Goal: Transaction & Acquisition: Purchase product/service

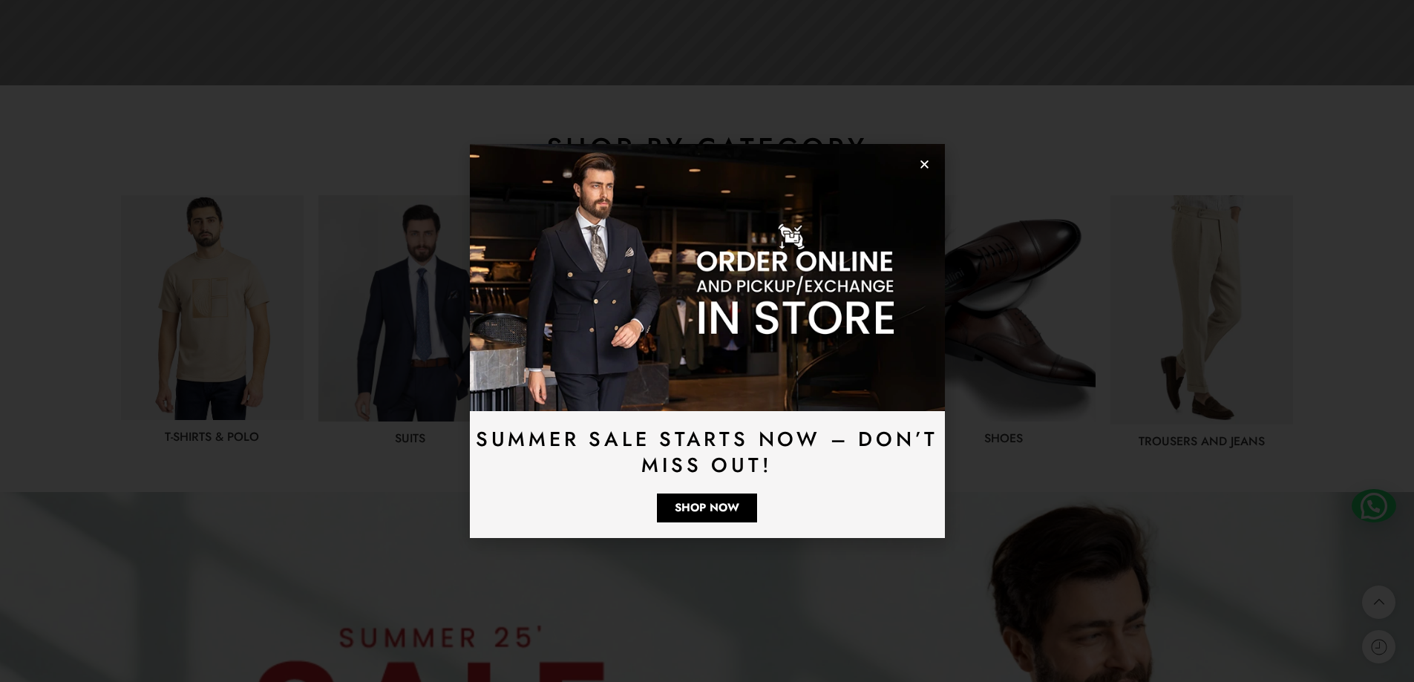
scroll to position [668, 0]
click at [924, 163] on icon "Close" at bounding box center [924, 164] width 11 height 11
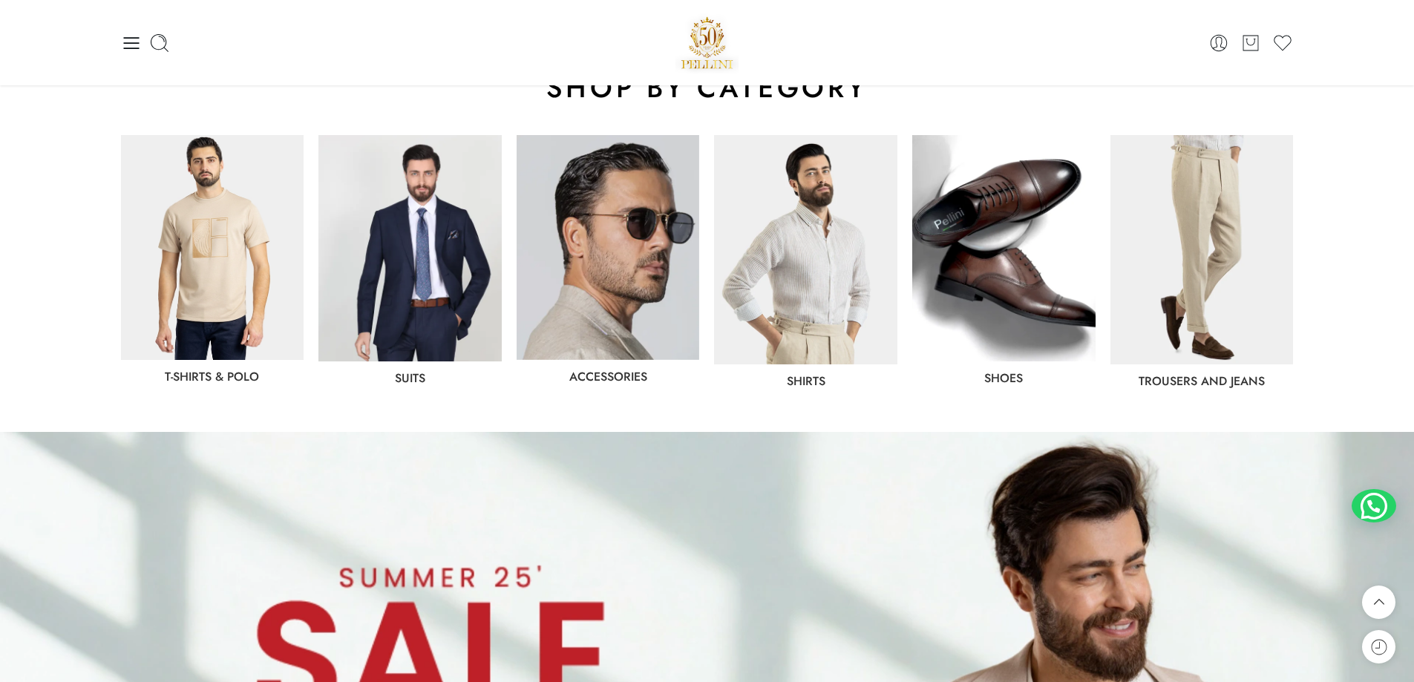
scroll to position [594, 0]
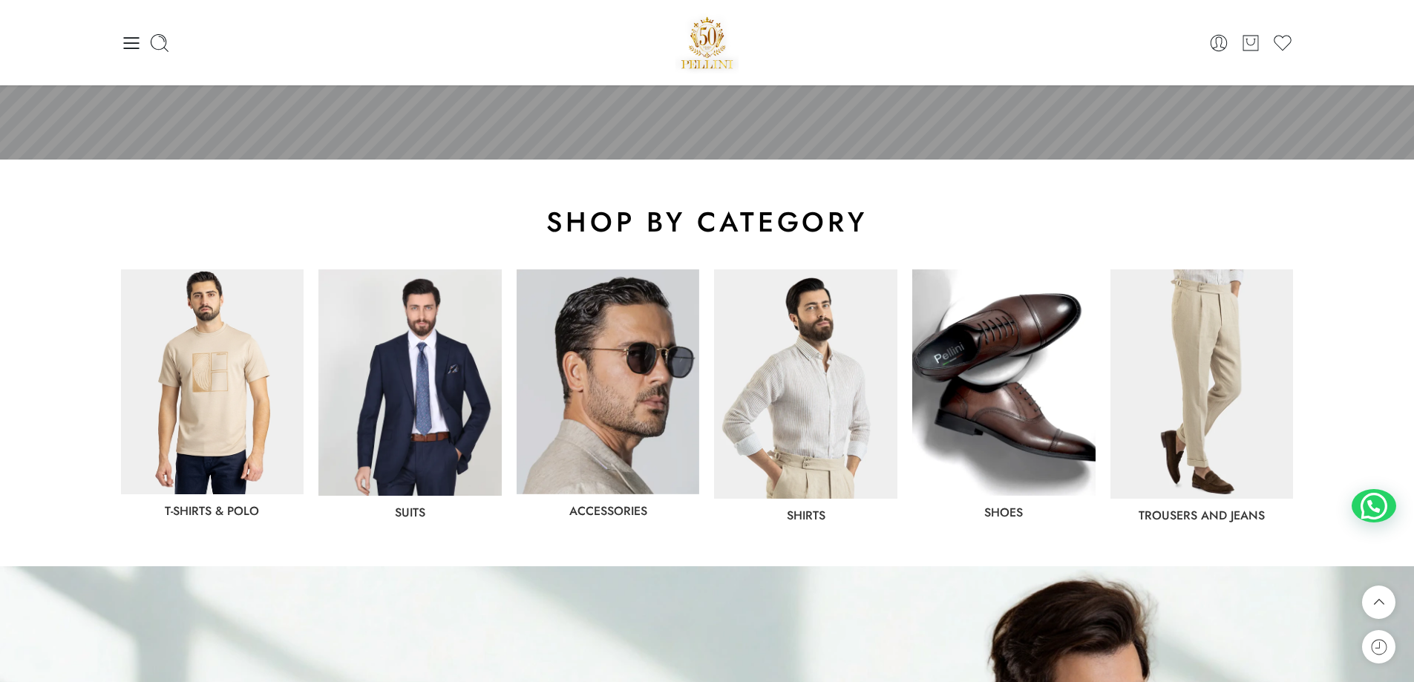
click at [463, 438] on img at bounding box center [410, 383] width 183 height 226
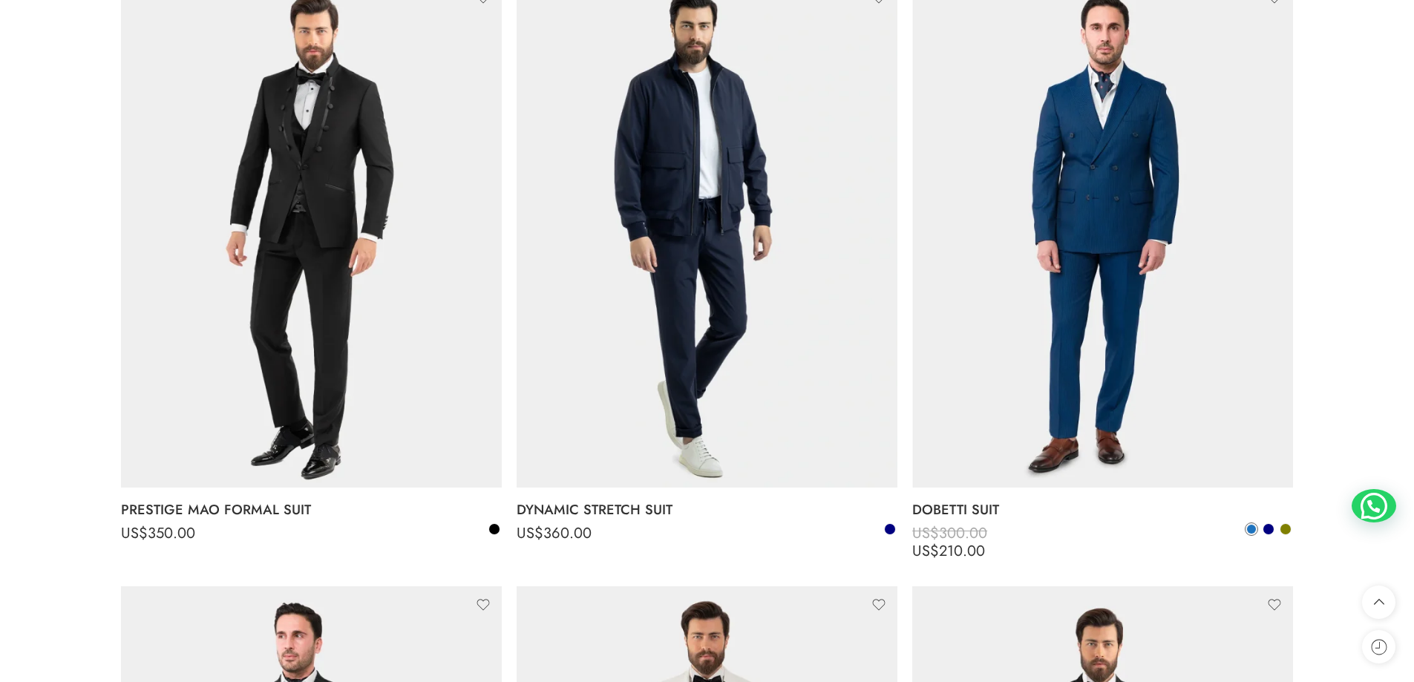
scroll to position [1485, 0]
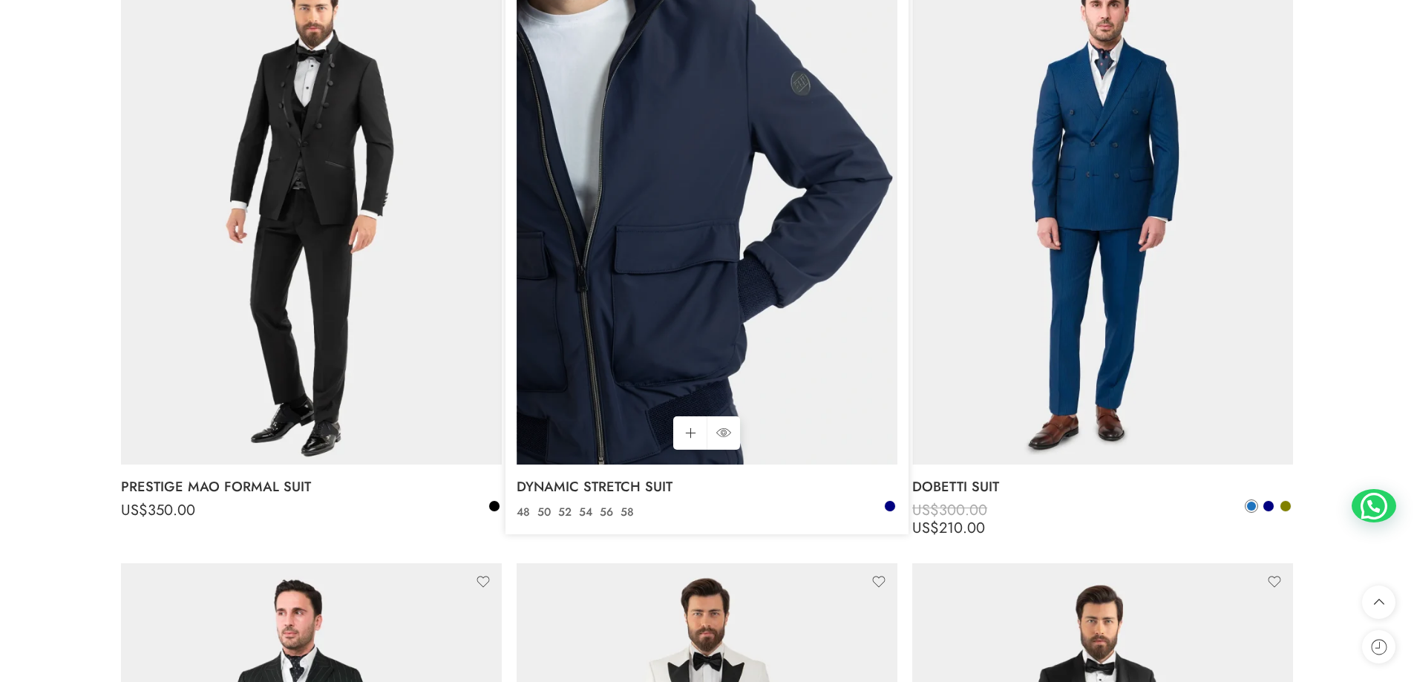
click at [715, 309] on img at bounding box center [707, 210] width 381 height 508
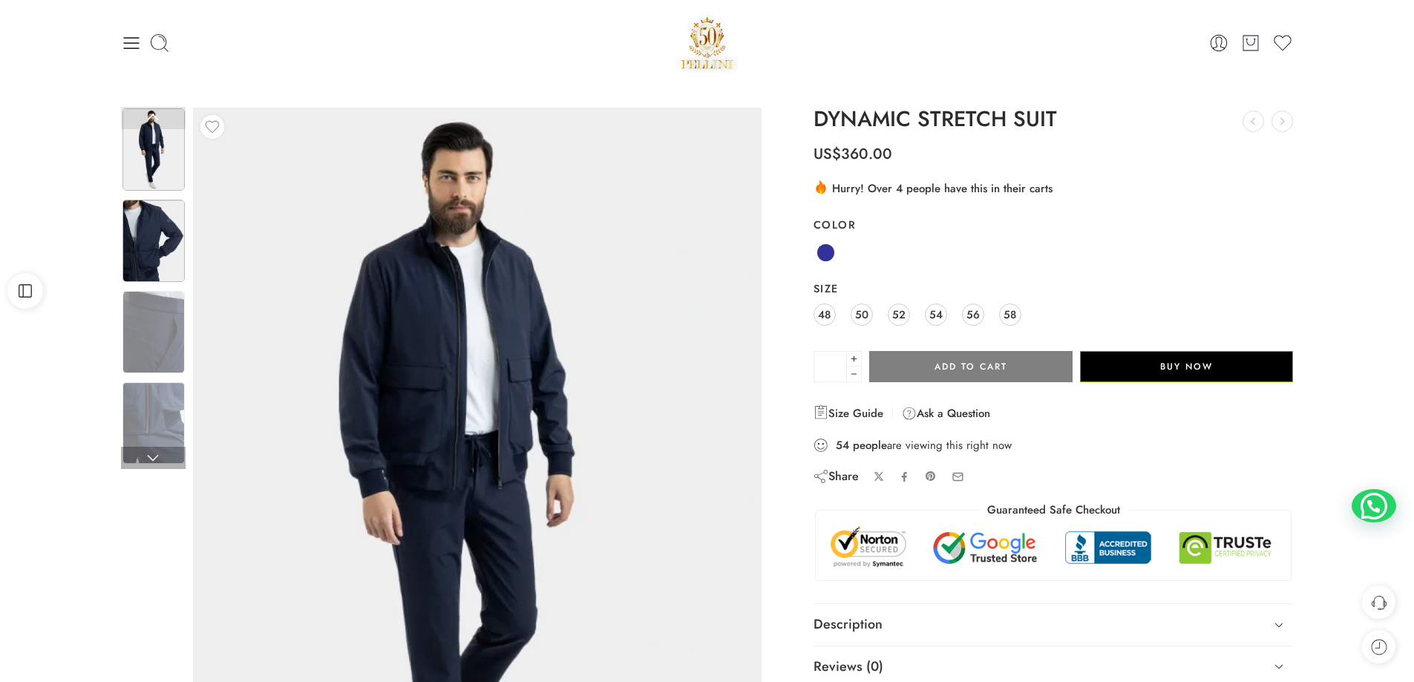
click at [180, 246] on img at bounding box center [154, 241] width 62 height 82
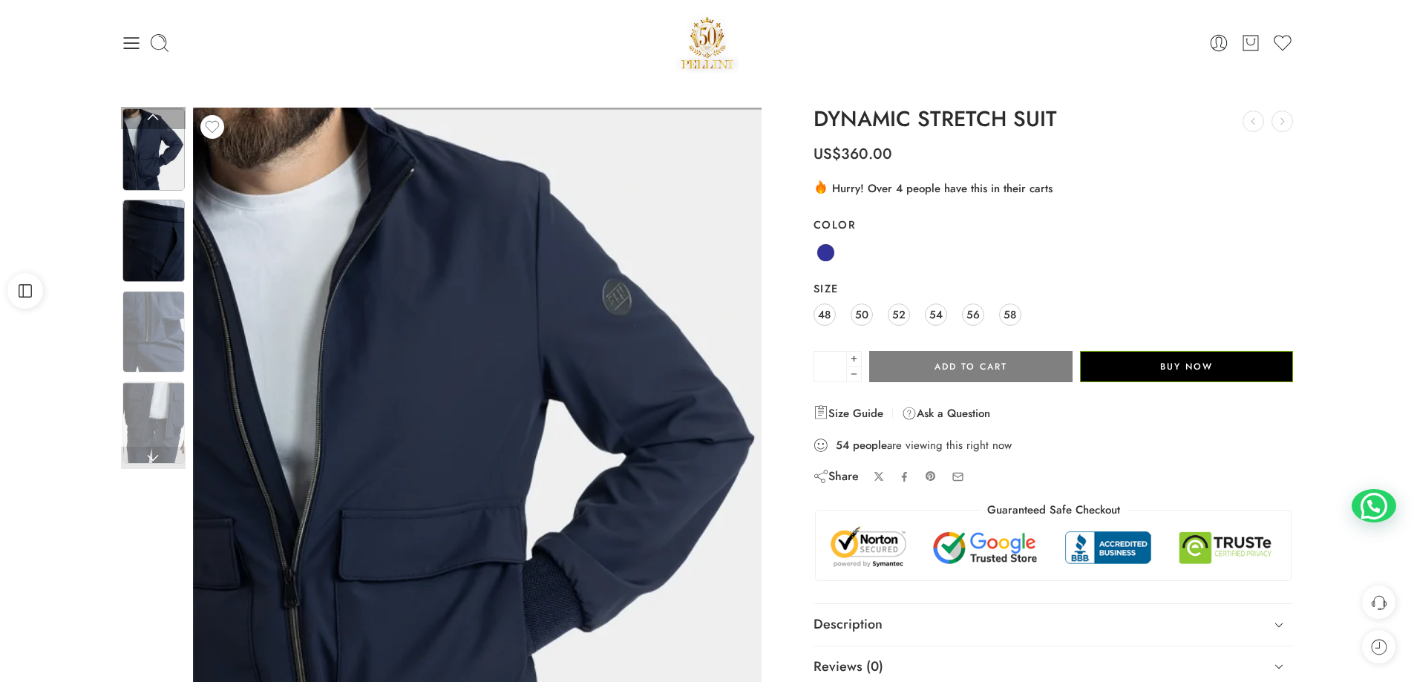
click at [179, 275] on img at bounding box center [154, 241] width 62 height 82
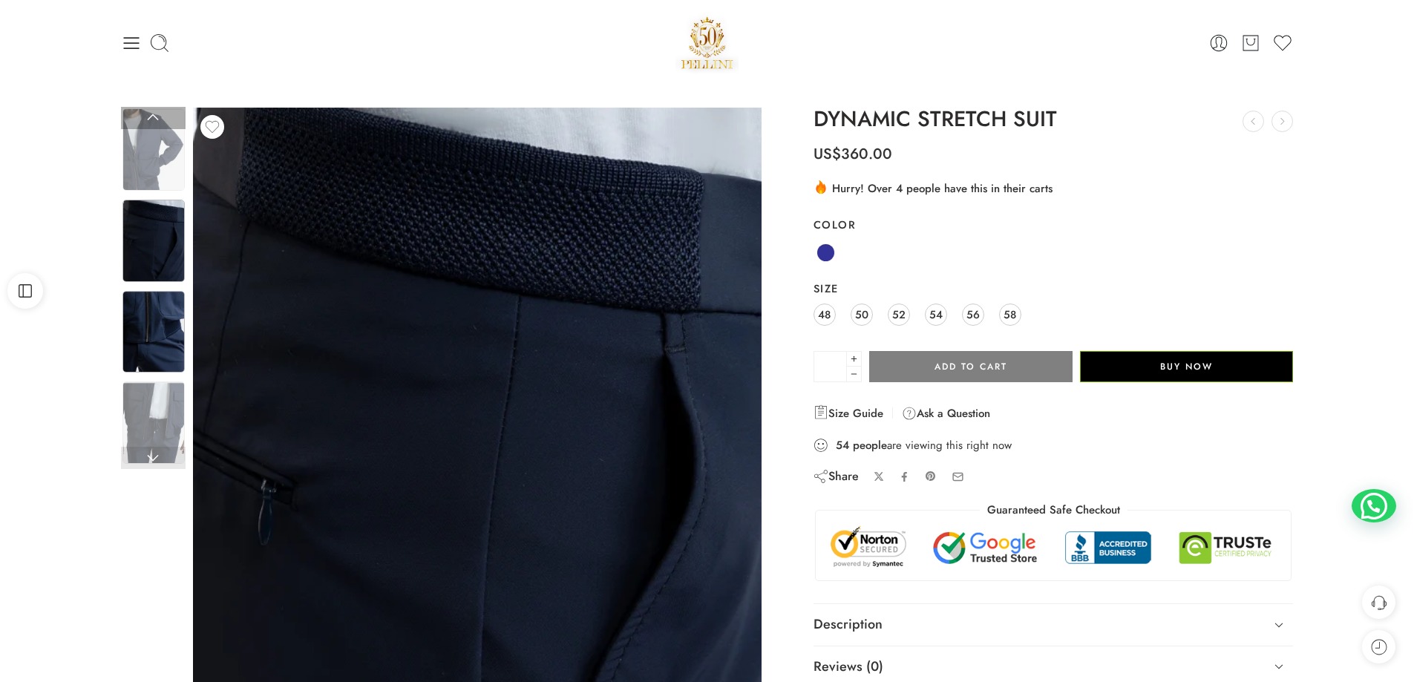
click at [170, 350] on img at bounding box center [154, 332] width 62 height 82
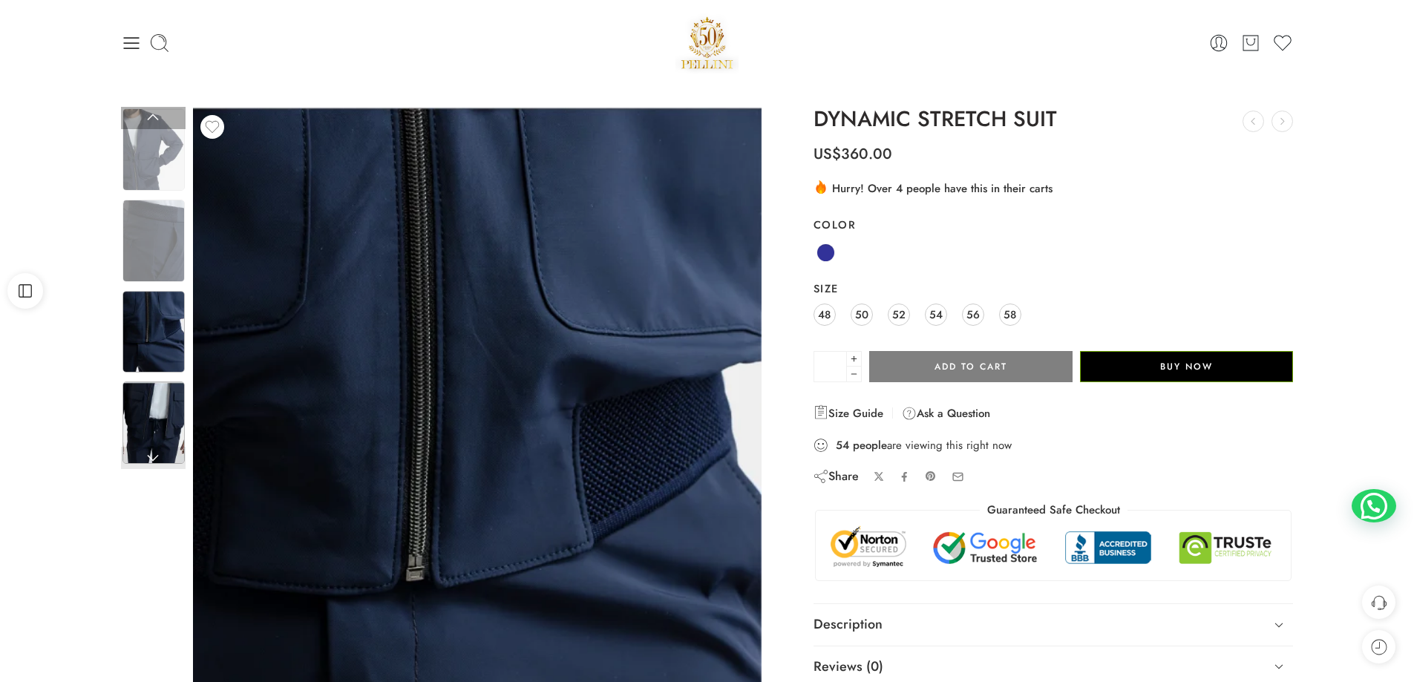
click at [165, 405] on img at bounding box center [154, 423] width 62 height 82
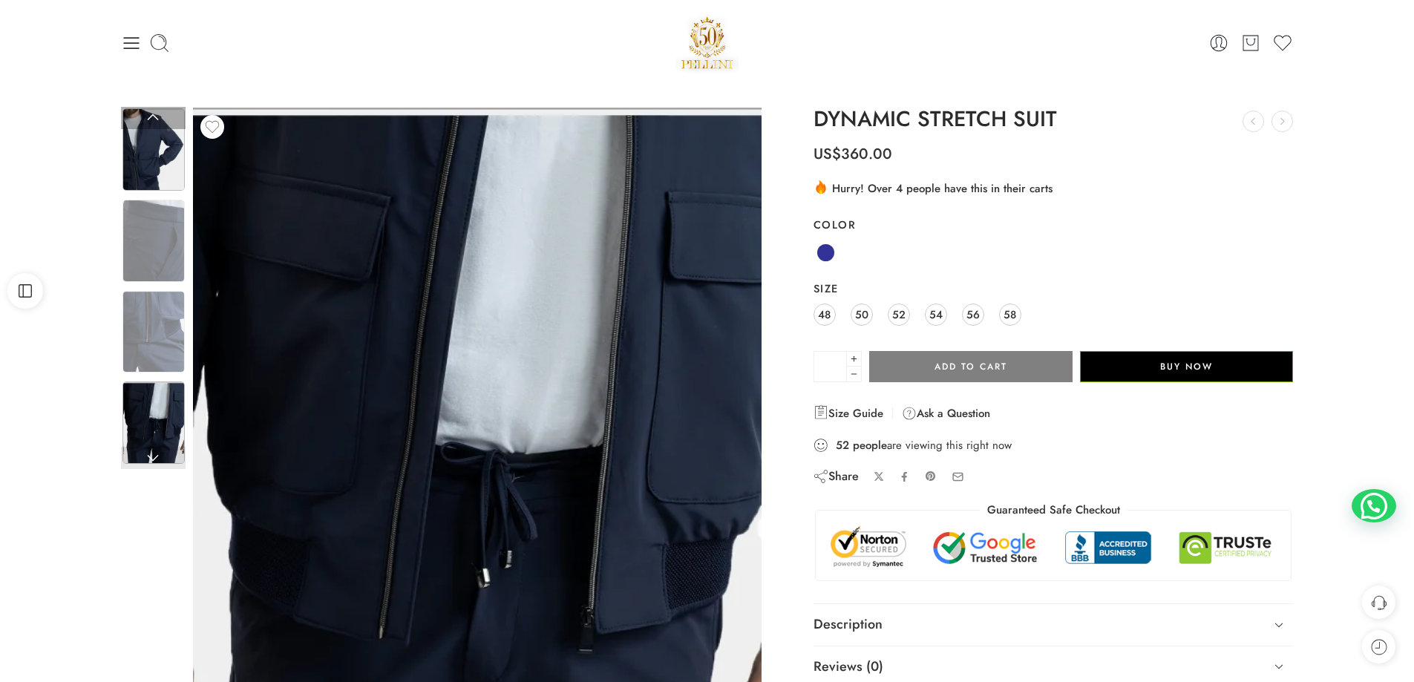
click at [148, 165] on img at bounding box center [154, 149] width 62 height 82
